Goal: Use online tool/utility: Use online tool/utility

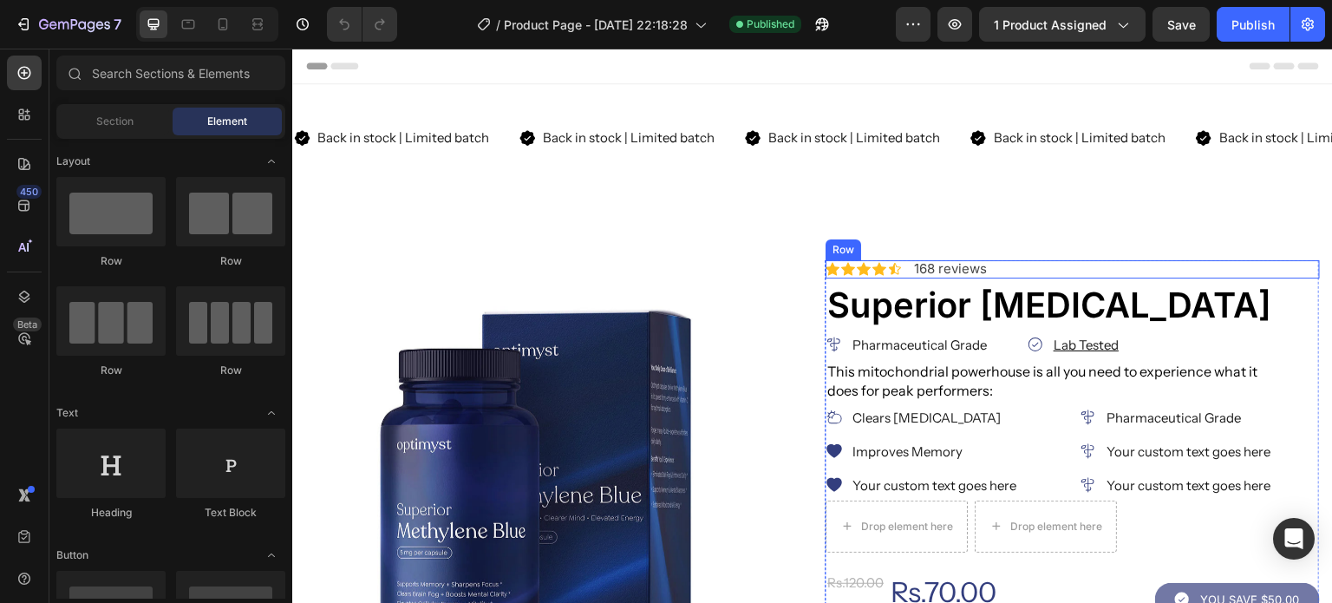
click at [1241, 266] on div "Icon Icon Icon Icon Icon Icon List 168 reviews Text Block Row" at bounding box center [1073, 269] width 494 height 18
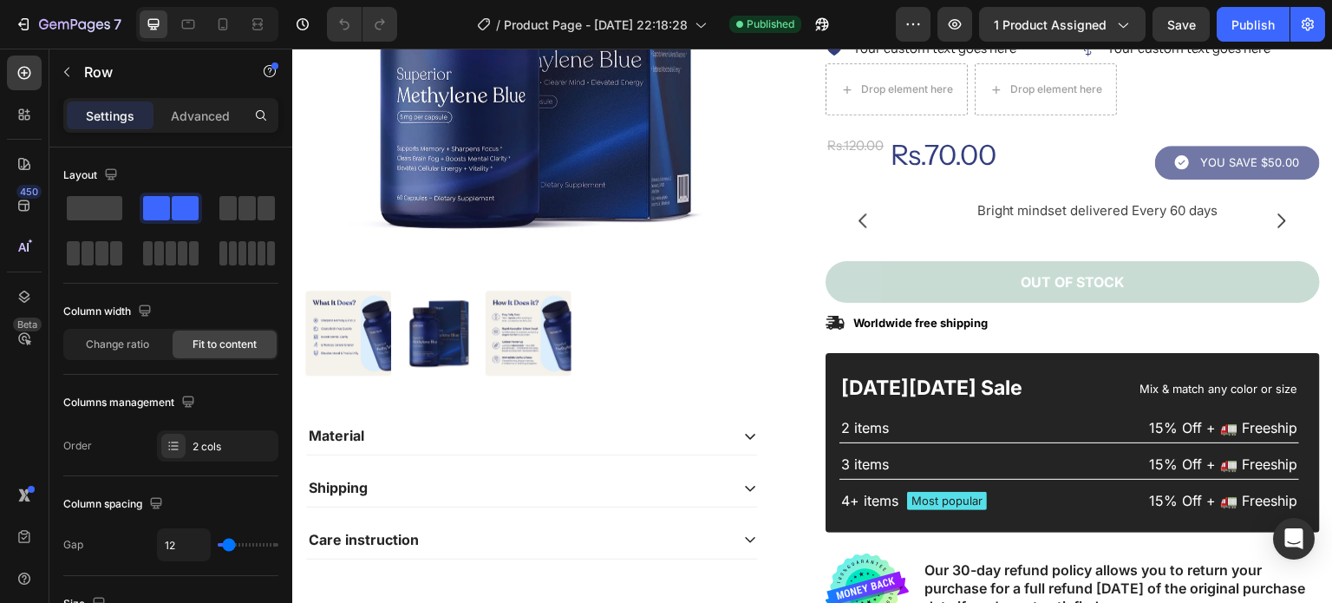
scroll to position [468, 0]
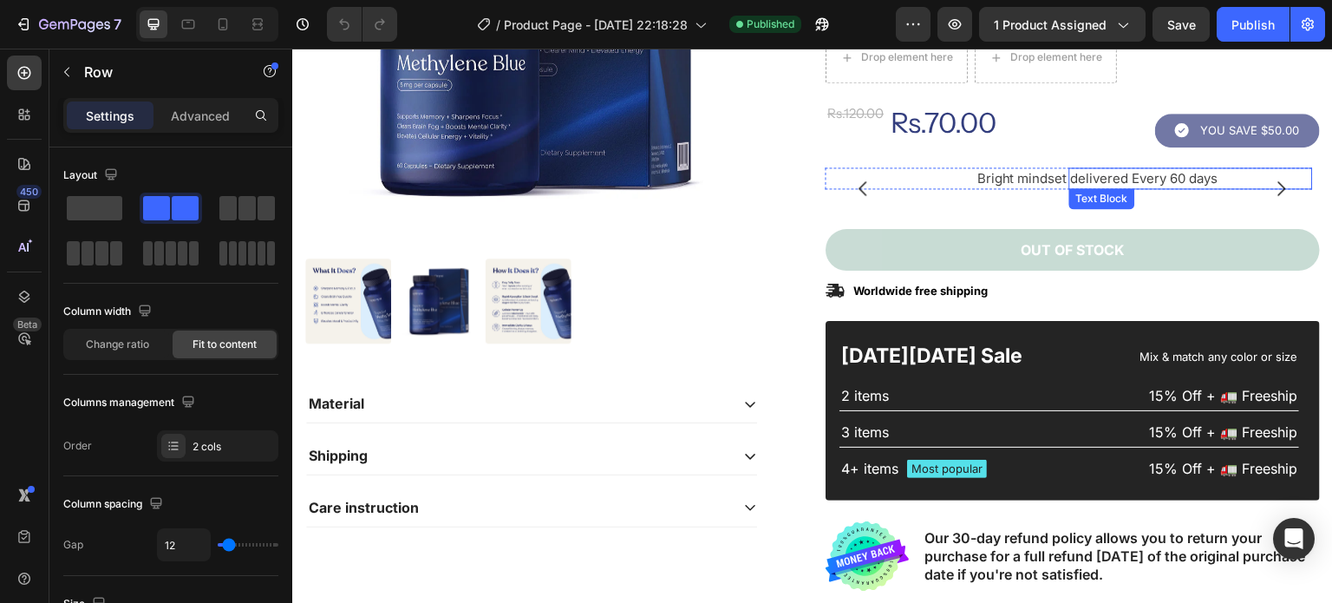
click at [1071, 177] on span "delivered Every 60 days" at bounding box center [1144, 178] width 147 height 16
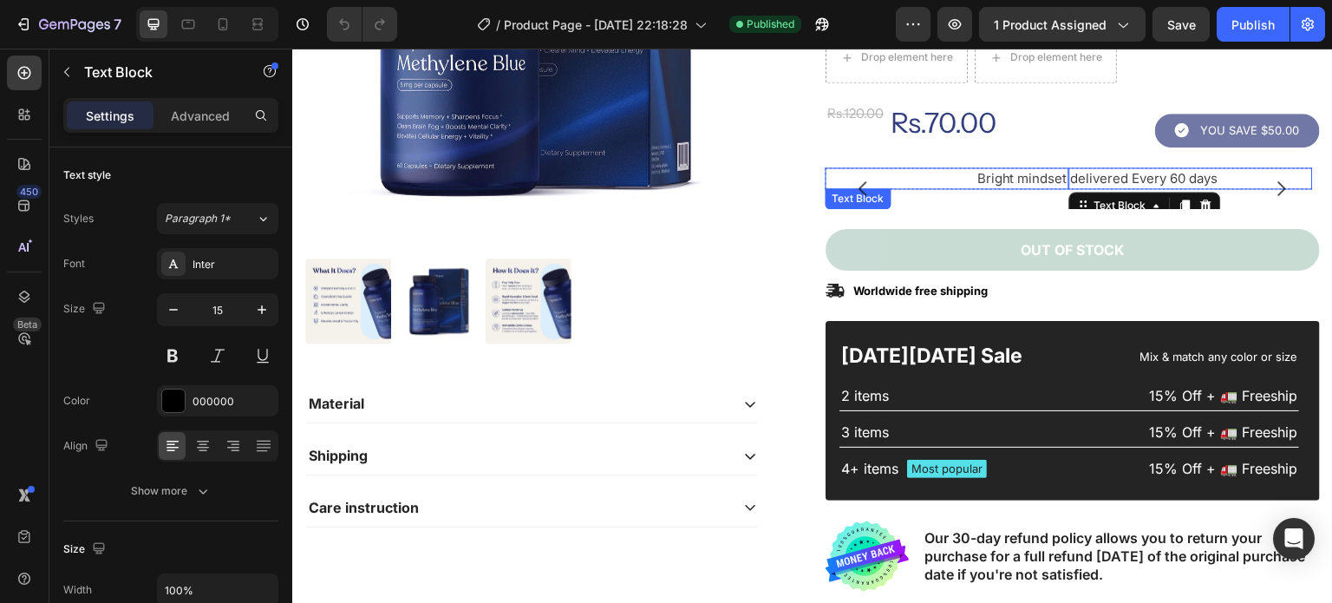
click at [1032, 172] on span "Bright mindset" at bounding box center [1023, 178] width 90 height 16
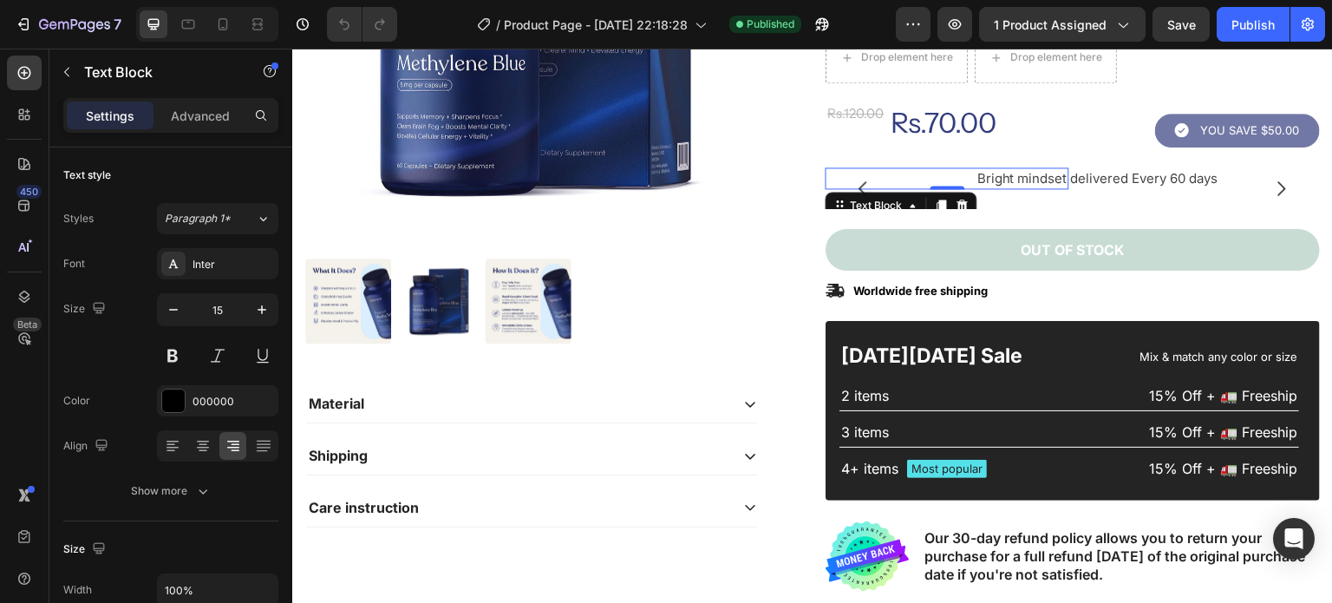
click at [206, 125] on div "Advanced" at bounding box center [200, 115] width 87 height 28
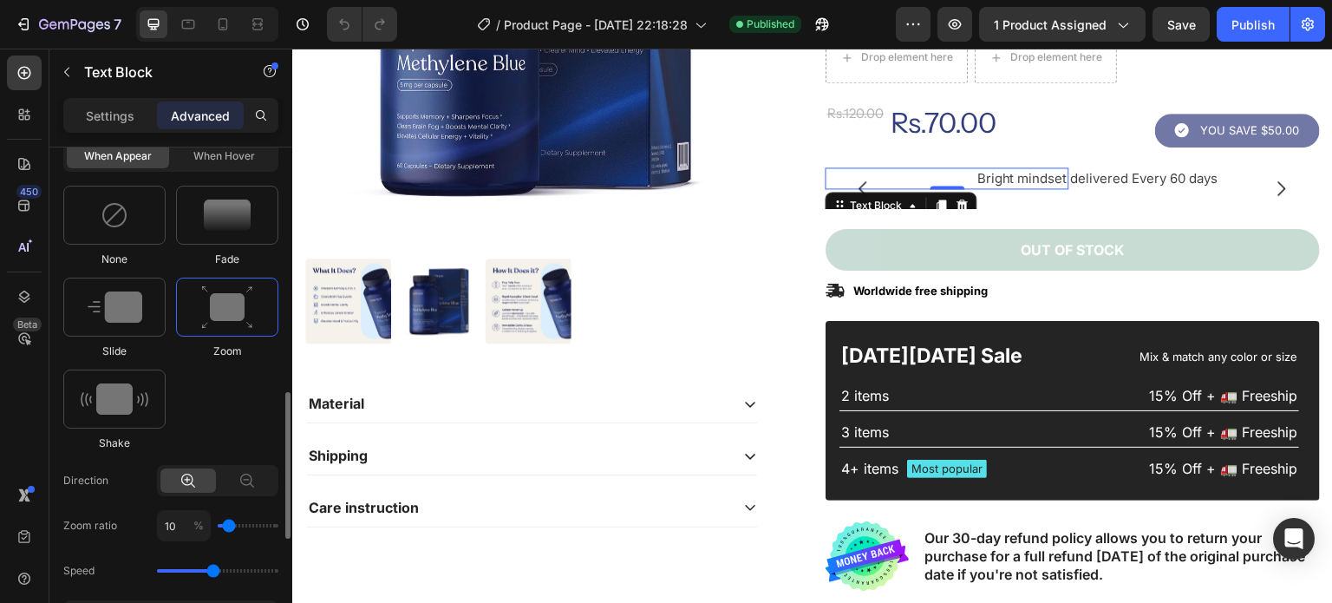
scroll to position [844, 0]
click at [239, 481] on icon at bounding box center [247, 482] width 17 height 17
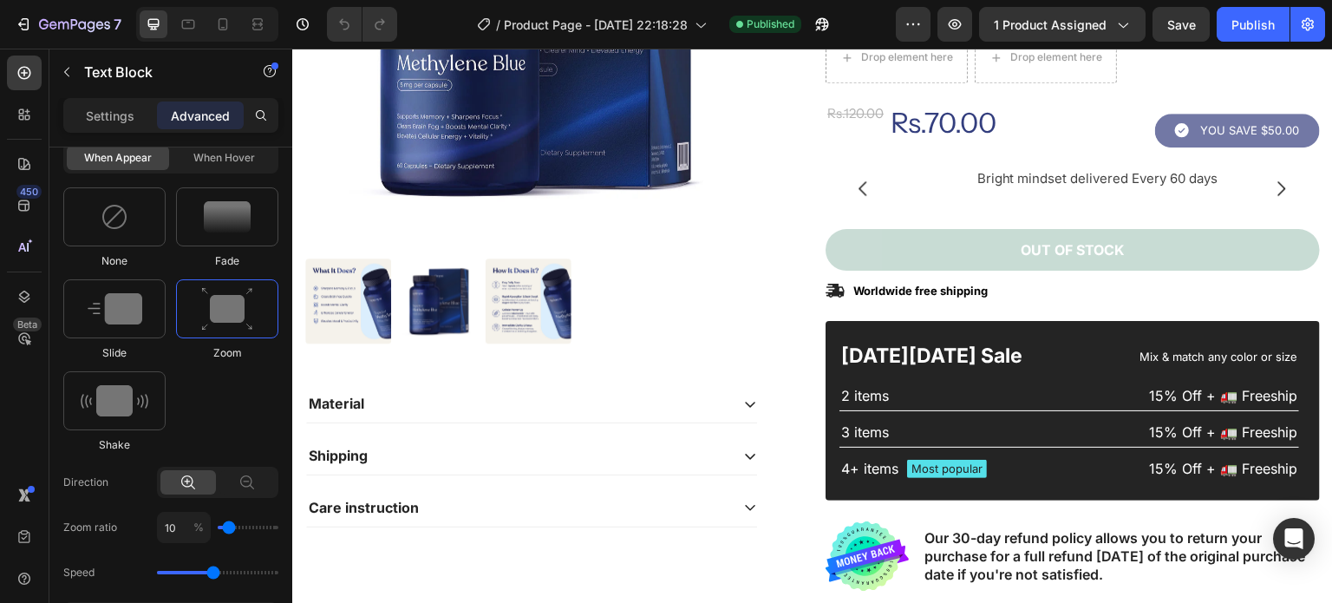
type input "120"
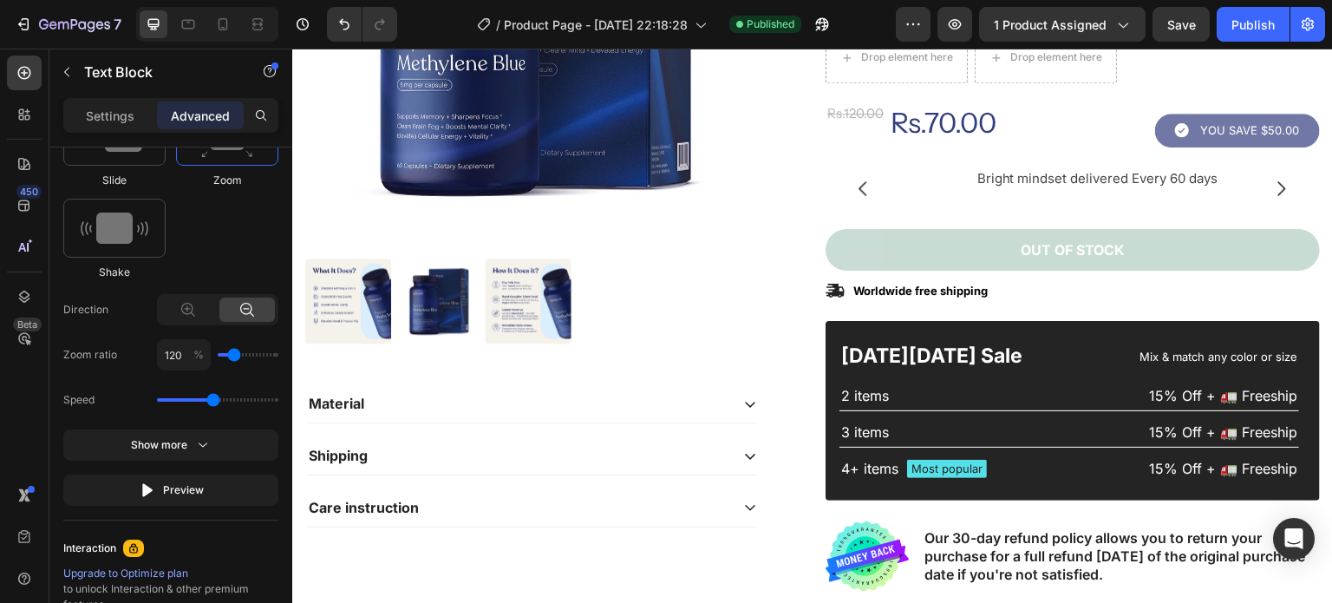
click at [178, 485] on div "Preview" at bounding box center [171, 489] width 65 height 17
